Goal: Task Accomplishment & Management: Manage account settings

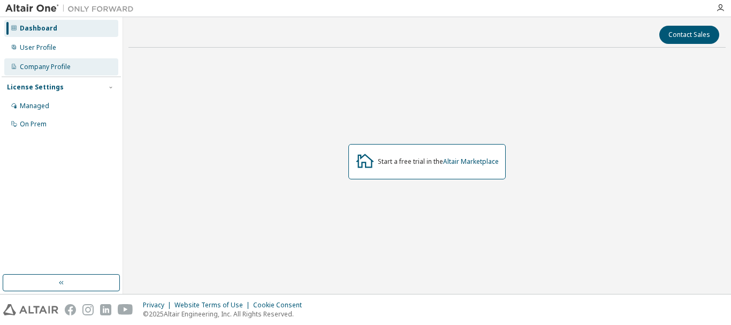
click at [50, 70] on div "Company Profile" at bounding box center [45, 67] width 51 height 9
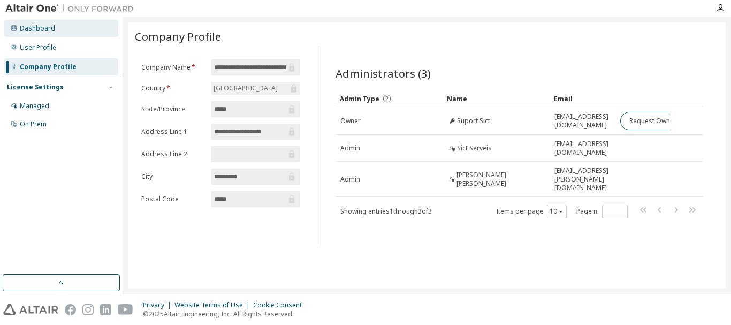
click at [60, 36] on div "Dashboard" at bounding box center [61, 28] width 114 height 17
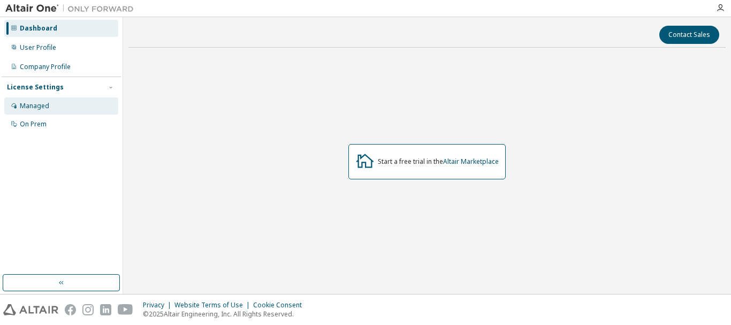
click at [68, 108] on div "Managed" at bounding box center [61, 105] width 114 height 17
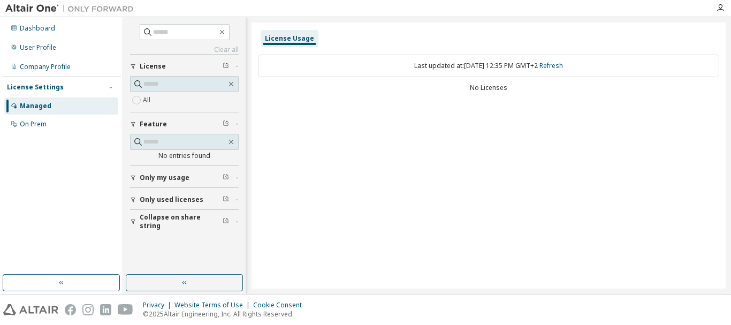
click at [383, 62] on div "Last updated at: Tue 2025-09-30 12:35 PM GMT+2 Refresh" at bounding box center [488, 66] width 461 height 22
click at [236, 179] on span "button" at bounding box center [236, 177] width 3 height 6
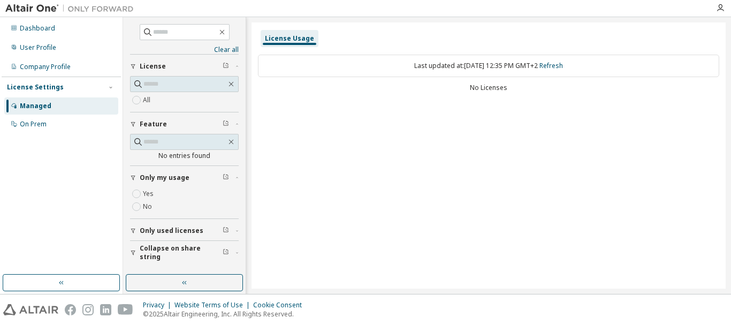
click at [236, 179] on span "button" at bounding box center [236, 177] width 3 height 6
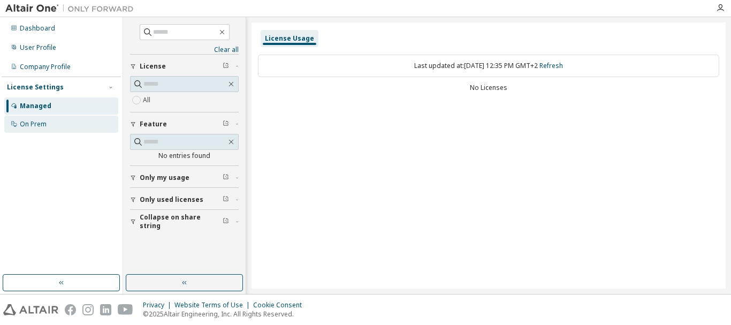
click at [46, 123] on div "On Prem" at bounding box center [33, 124] width 27 height 9
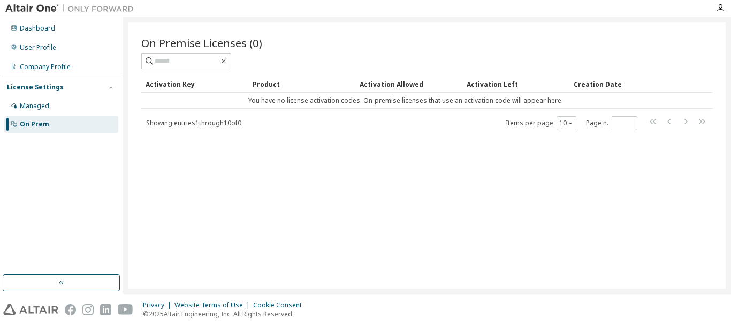
click at [713, 7] on div at bounding box center [719, 8] width 21 height 9
click at [715, 7] on div at bounding box center [719, 8] width 21 height 9
click at [720, 7] on icon "button" at bounding box center [720, 8] width 9 height 9
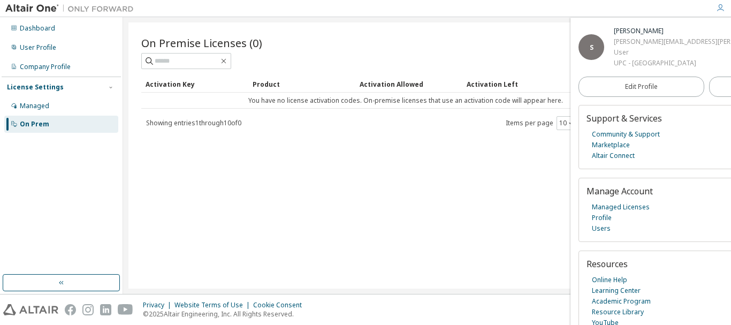
scroll to position [47, 0]
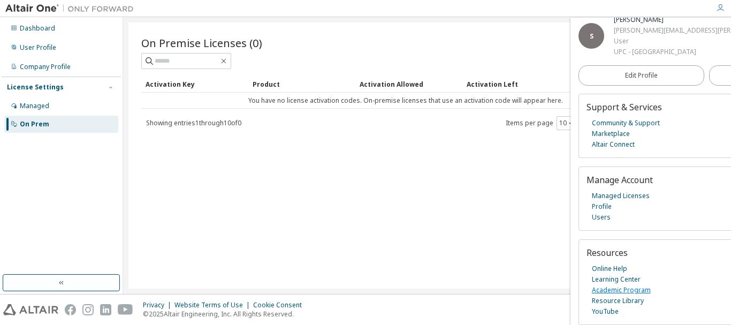
click at [619, 289] on link "Academic Program" at bounding box center [621, 290] width 59 height 11
click at [623, 195] on link "Managed Licenses" at bounding box center [621, 195] width 58 height 11
click at [445, 101] on td "You have no license activation codes. On-premise licenses that use an activatio…" at bounding box center [405, 101] width 529 height 16
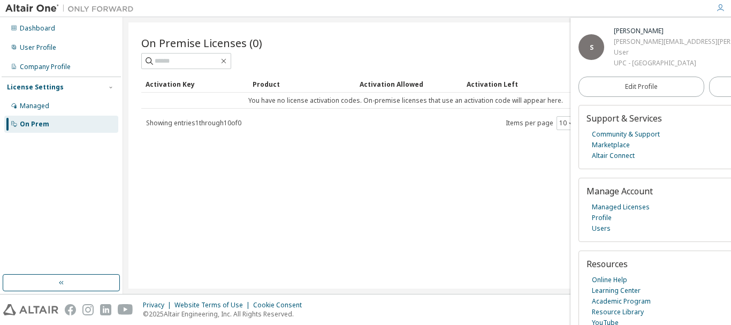
click at [588, 37] on div "S" at bounding box center [591, 47] width 26 height 26
click at [614, 47] on div "sheila.alexandra.lopez@estudiantat.upc.edu" at bounding box center [716, 41] width 204 height 11
click at [653, 47] on div "sheila.alexandra.lopez@estudiantat.upc.edu" at bounding box center [716, 41] width 204 height 11
click at [32, 5] on img at bounding box center [72, 8] width 134 height 11
click at [78, 108] on div "Managed" at bounding box center [61, 105] width 114 height 17
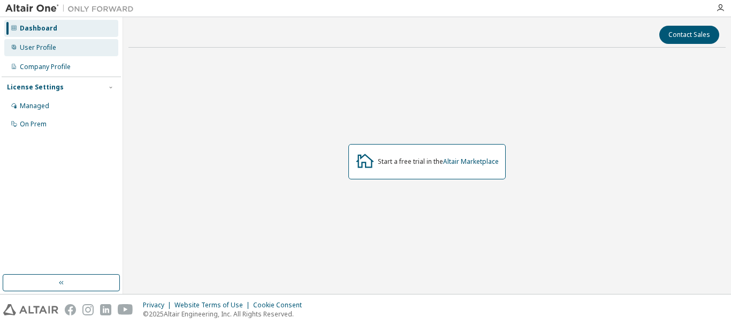
click at [78, 42] on div "User Profile" at bounding box center [61, 47] width 114 height 17
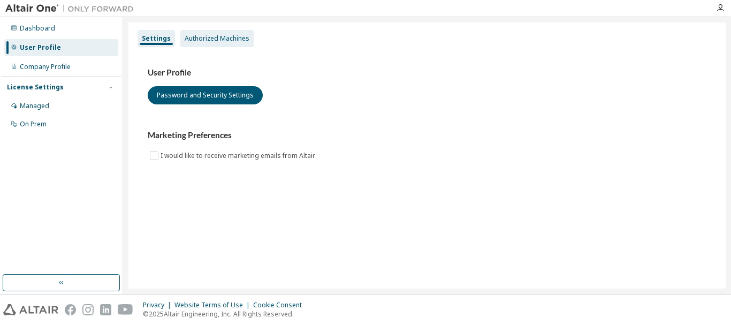
click at [190, 34] on div "Authorized Machines" at bounding box center [217, 38] width 65 height 9
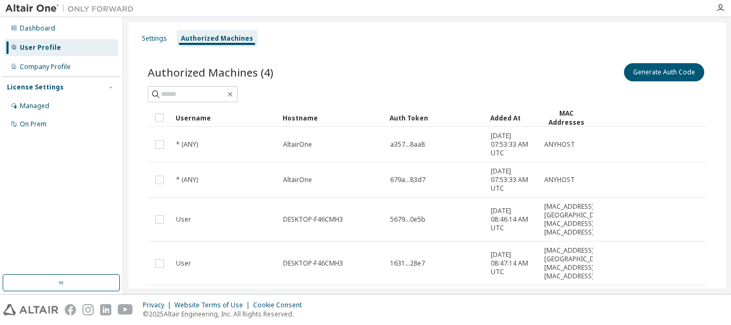
scroll to position [70, 0]
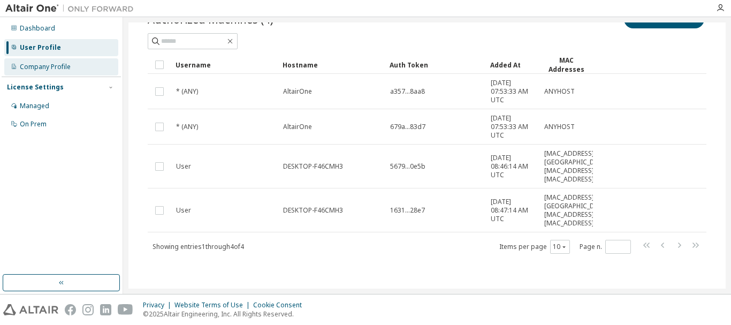
click at [45, 70] on div "Company Profile" at bounding box center [45, 67] width 51 height 9
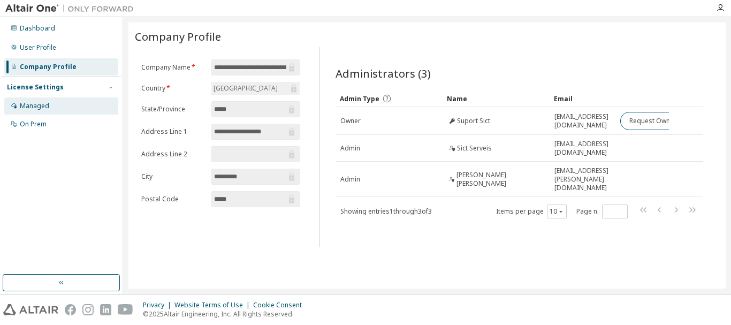
click at [50, 105] on div "Managed" at bounding box center [61, 105] width 114 height 17
